Goal: Navigation & Orientation: Find specific page/section

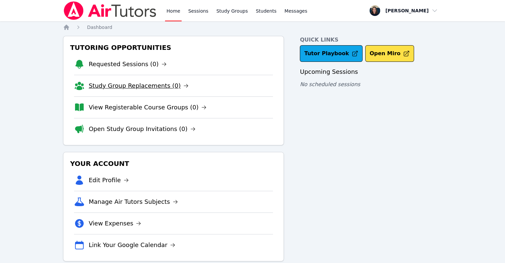
click at [152, 88] on link "Study Group Replacements (0)" at bounding box center [139, 85] width 100 height 9
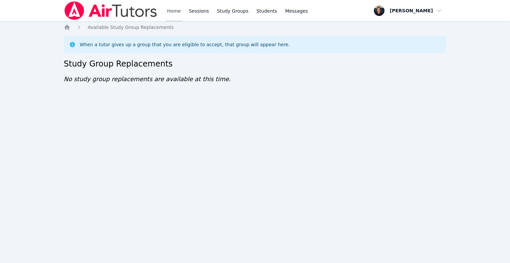
click at [172, 18] on link "Home" at bounding box center [174, 10] width 16 height 21
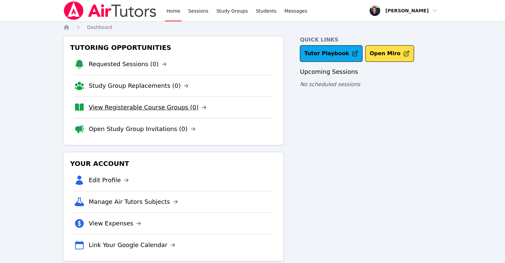
click at [147, 108] on link "View Registerable Course Groups (0)" at bounding box center [148, 107] width 118 height 9
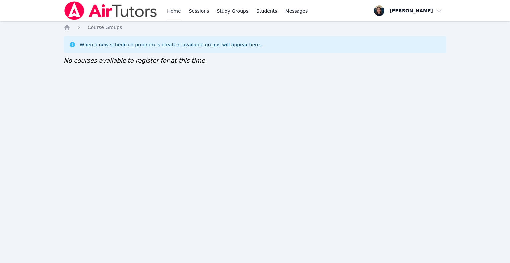
click at [177, 9] on link "Home" at bounding box center [174, 10] width 16 height 21
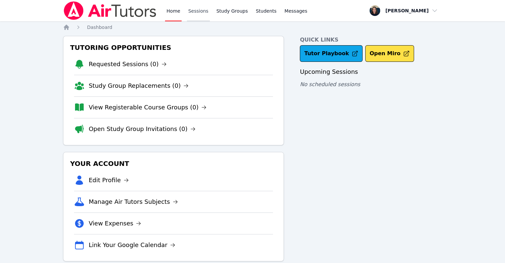
click at [191, 10] on link "Sessions" at bounding box center [198, 10] width 23 height 21
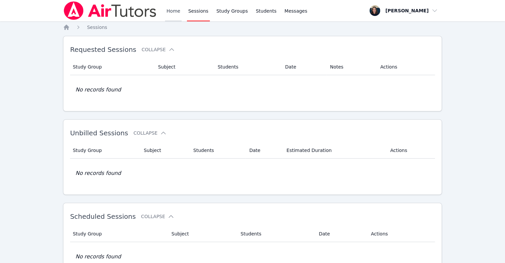
click at [173, 9] on link "Home" at bounding box center [173, 10] width 16 height 21
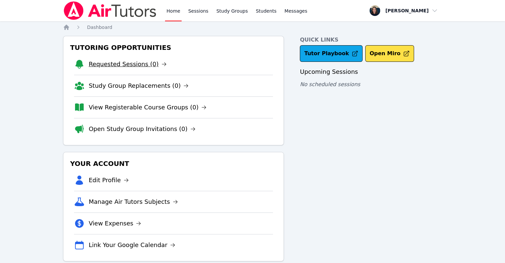
click at [121, 64] on link "Requested Sessions (0)" at bounding box center [128, 63] width 78 height 9
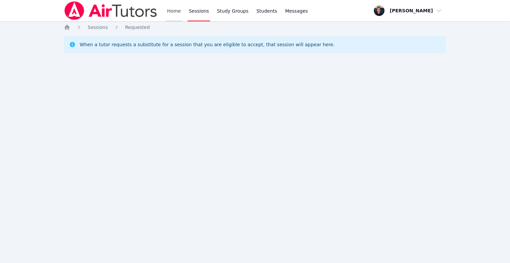
click at [178, 18] on link "Home" at bounding box center [174, 10] width 16 height 21
